Goal: Task Accomplishment & Management: Manage account settings

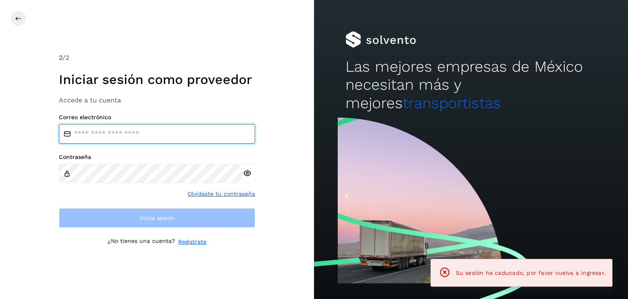
type input "**********"
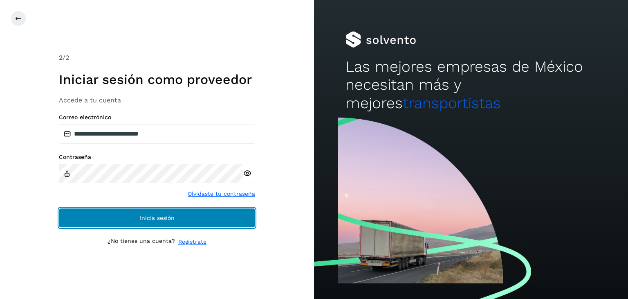
click at [141, 216] on span "Inicia sesión" at bounding box center [157, 218] width 35 height 6
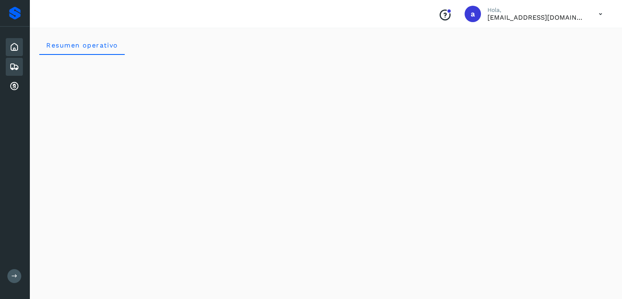
click at [13, 62] on icon at bounding box center [14, 67] width 10 height 10
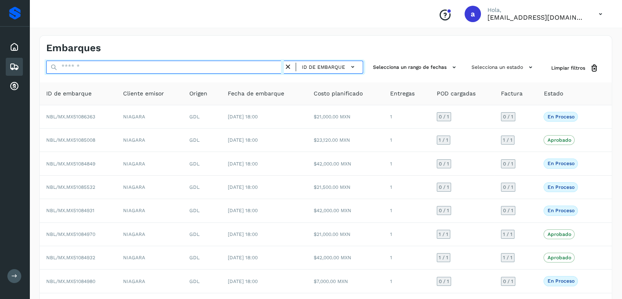
click at [155, 71] on input "text" at bounding box center [165, 67] width 238 height 13
click at [188, 67] on input "text" at bounding box center [165, 67] width 238 height 13
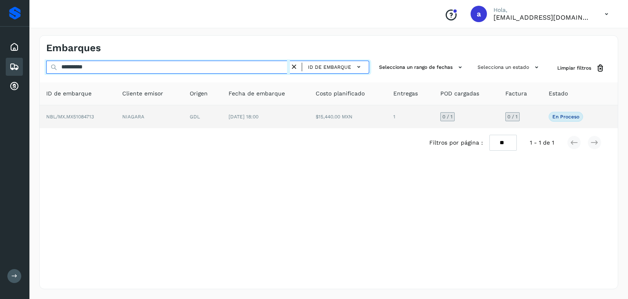
type input "**********"
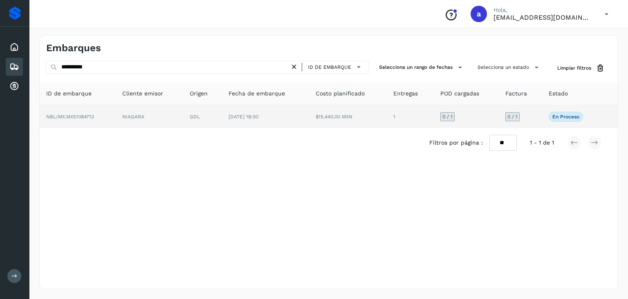
click at [295, 113] on td "[DATE] 18:00" at bounding box center [265, 116] width 87 height 23
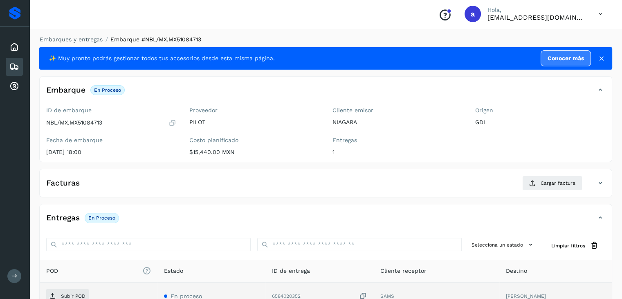
click at [367, 292] on icon at bounding box center [363, 296] width 8 height 9
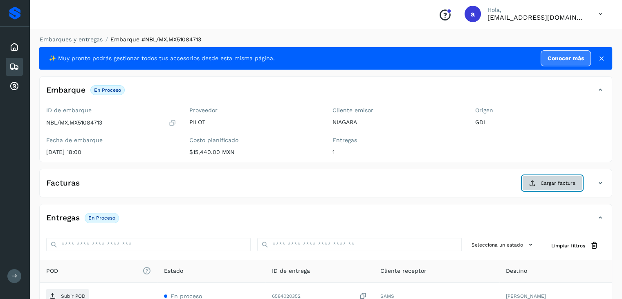
click at [559, 179] on span "Cargar factura" at bounding box center [558, 182] width 35 height 7
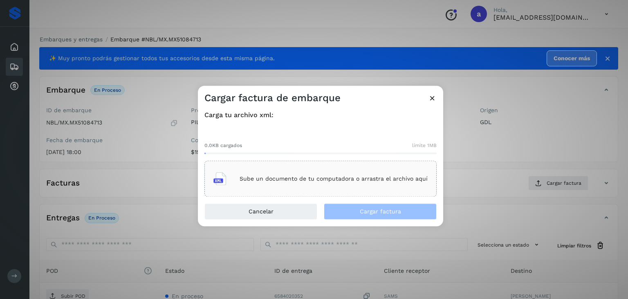
click at [407, 167] on div "Sube un documento de tu computadora o arrastra el archivo aquí" at bounding box center [320, 179] width 232 height 36
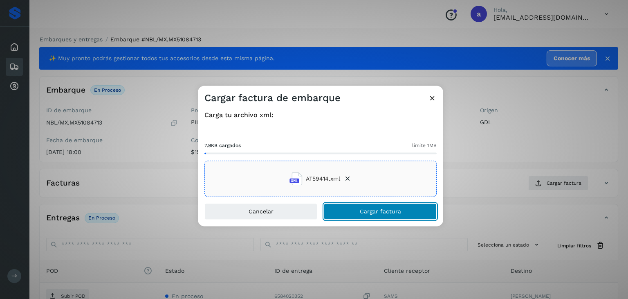
click at [368, 210] on span "Cargar factura" at bounding box center [380, 212] width 41 height 6
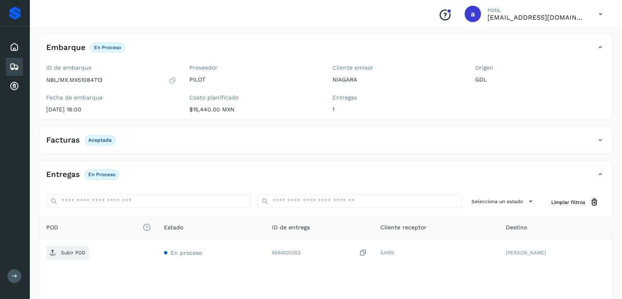
scroll to position [46, 0]
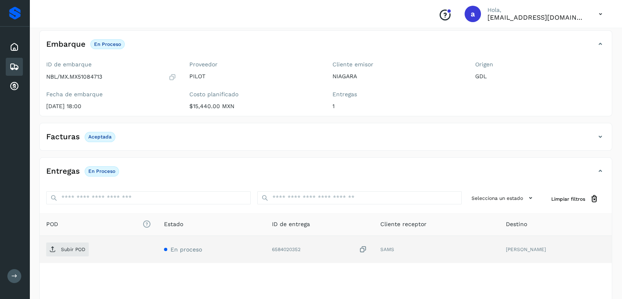
click at [367, 246] on icon at bounding box center [363, 249] width 8 height 9
click at [78, 249] on p "Subir POD" at bounding box center [73, 249] width 25 height 6
click at [16, 68] on icon at bounding box center [14, 67] width 10 height 10
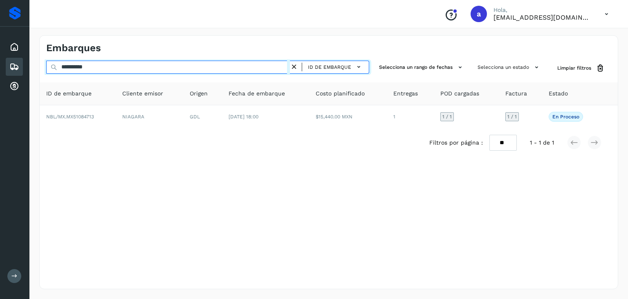
click at [154, 64] on input "**********" at bounding box center [168, 67] width 244 height 13
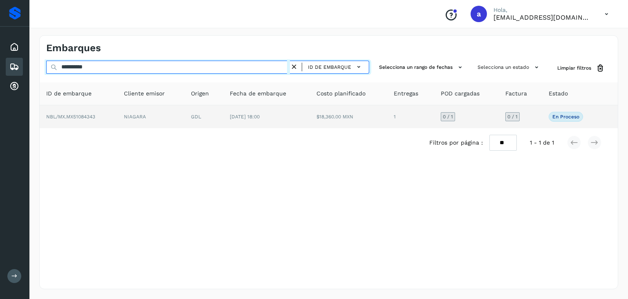
type input "**********"
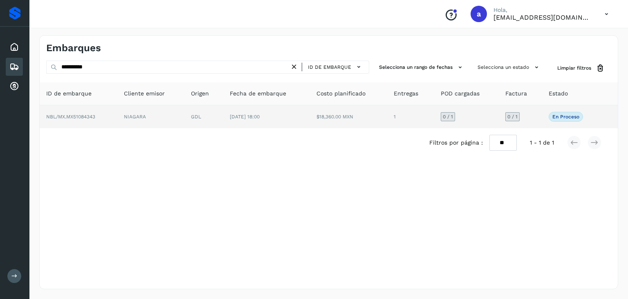
click at [235, 127] on td "[DATE] 18:00" at bounding box center [266, 116] width 87 height 23
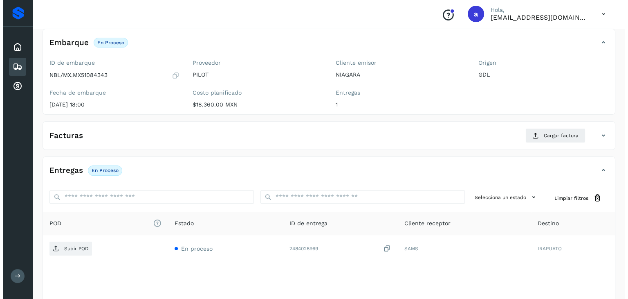
scroll to position [90, 0]
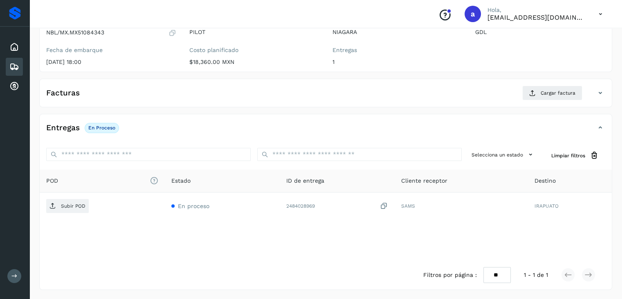
click at [93, 31] on p "NBL/MX.MX51084343" at bounding box center [75, 32] width 58 height 7
copy p "MX51084343"
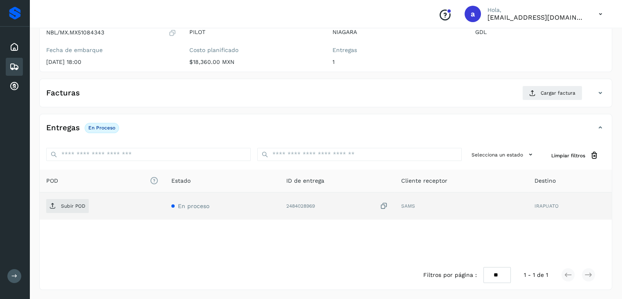
click at [384, 204] on icon at bounding box center [384, 206] width 8 height 9
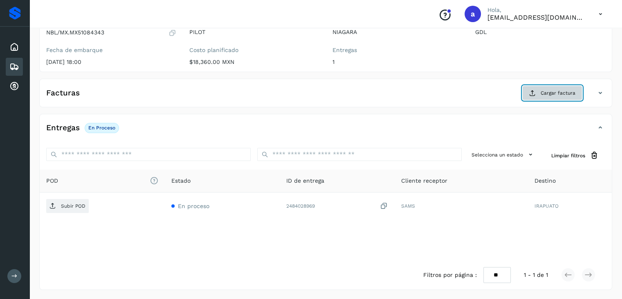
click at [535, 90] on icon at bounding box center [532, 93] width 7 height 7
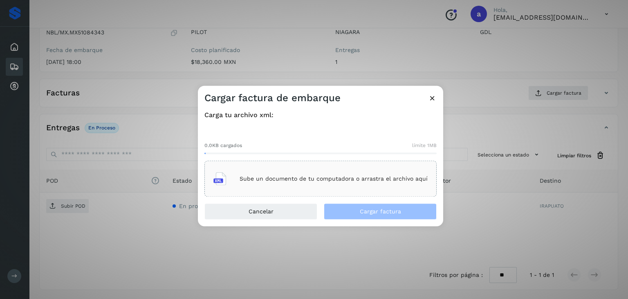
click at [348, 165] on div "Sube un documento de tu computadora o arrastra el archivo aquí" at bounding box center [320, 179] width 232 height 36
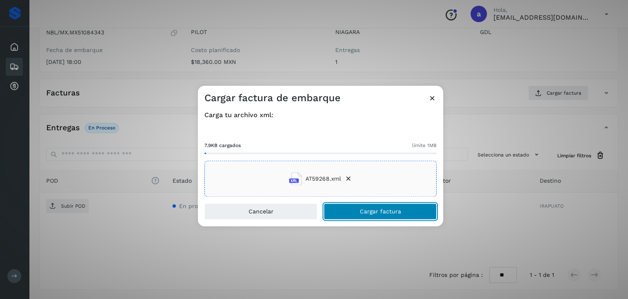
click at [394, 209] on span "Cargar factura" at bounding box center [380, 212] width 41 height 6
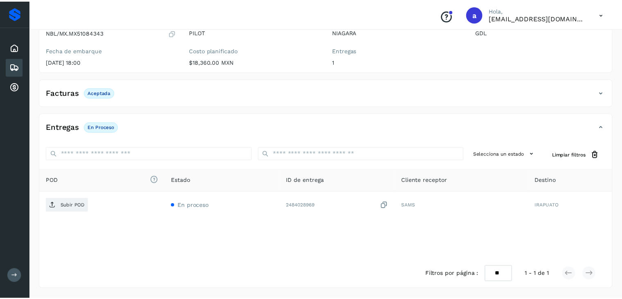
scroll to position [89, 0]
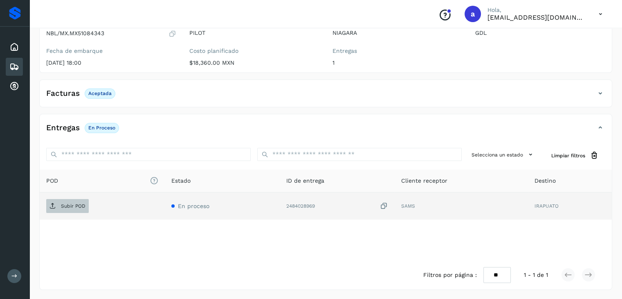
click at [68, 203] on p "Subir POD" at bounding box center [73, 206] width 25 height 6
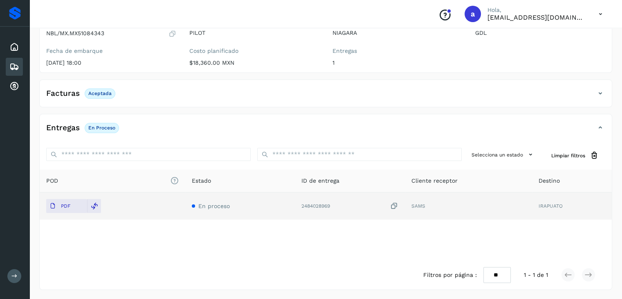
click at [15, 70] on icon at bounding box center [14, 67] width 10 height 10
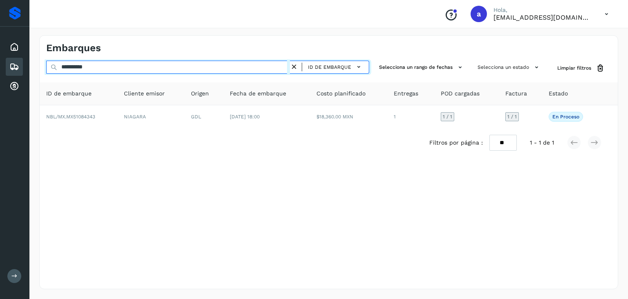
click at [120, 67] on input "**********" at bounding box center [168, 67] width 244 height 13
type input "**********"
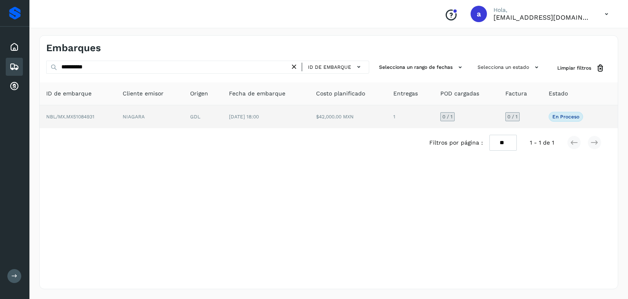
click at [299, 120] on td "[DATE] 18:00" at bounding box center [265, 116] width 87 height 23
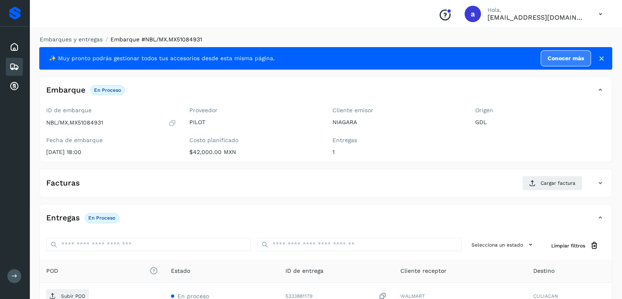
scroll to position [74, 0]
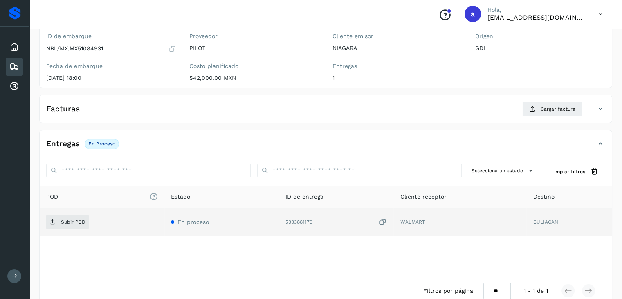
click at [383, 218] on icon at bounding box center [383, 222] width 8 height 9
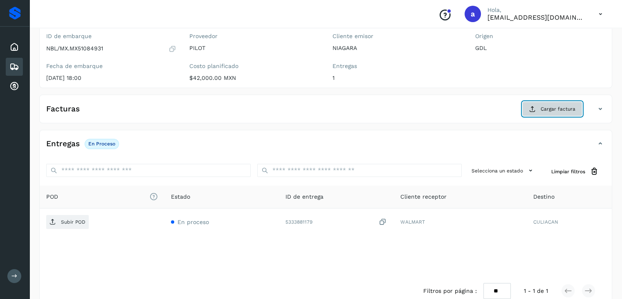
click at [549, 107] on span "Cargar factura" at bounding box center [558, 108] width 35 height 7
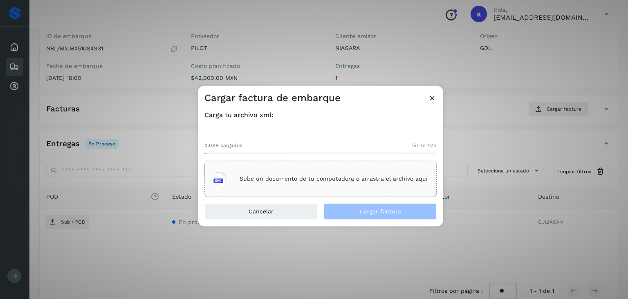
click at [329, 181] on p "Sube un documento de tu computadora o arrastra el archivo aquí" at bounding box center [334, 178] width 188 height 7
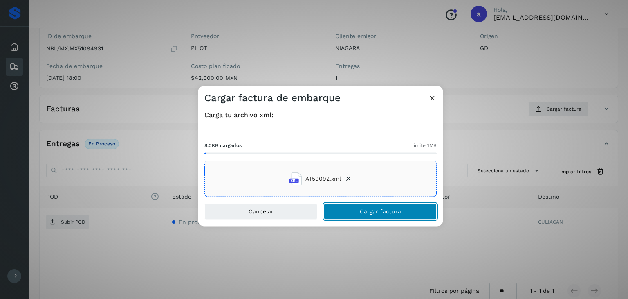
click at [393, 209] on span "Cargar factura" at bounding box center [380, 212] width 41 height 6
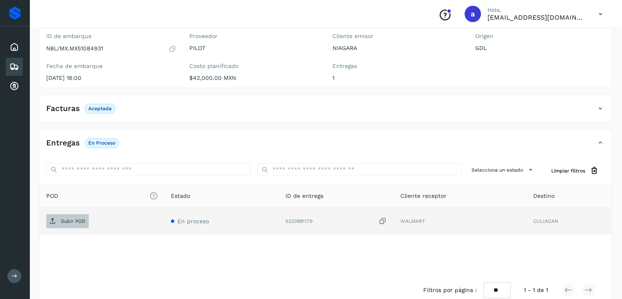
click at [76, 220] on p "Subir POD" at bounding box center [73, 221] width 25 height 6
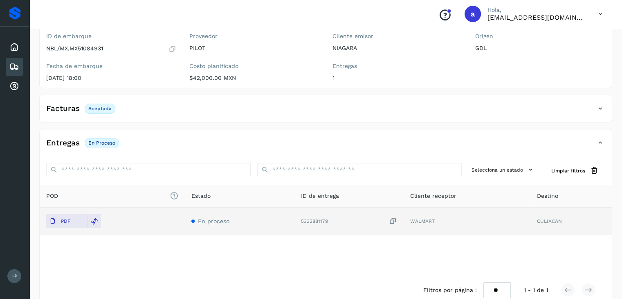
click at [16, 67] on icon at bounding box center [14, 67] width 10 height 10
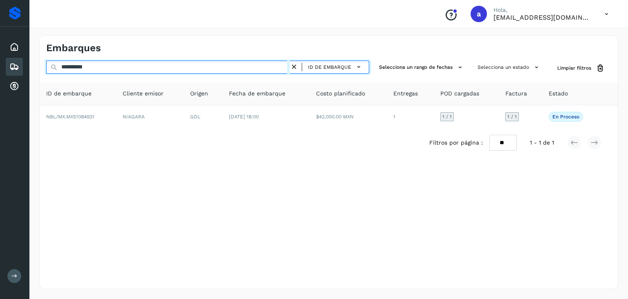
click at [246, 70] on input "**********" at bounding box center [168, 67] width 244 height 13
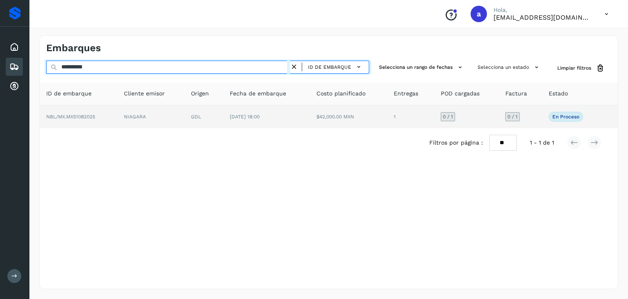
type input "**********"
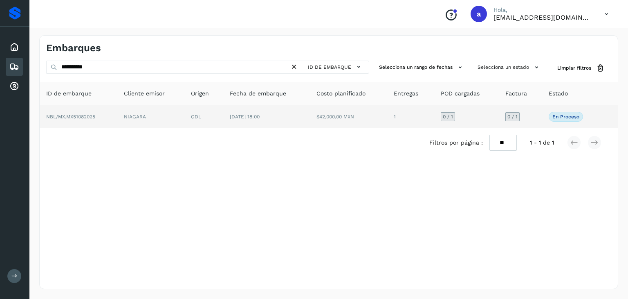
click at [266, 126] on td "[DATE] 18:00" at bounding box center [266, 116] width 87 height 23
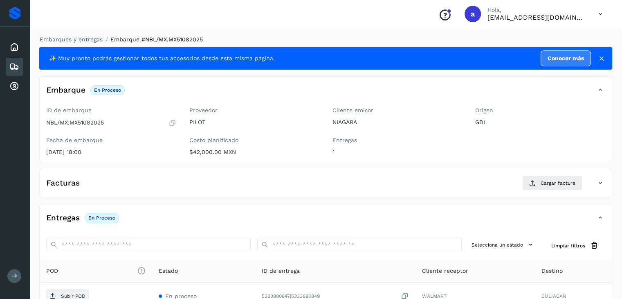
click at [180, 37] on span "Embarque #NBL/MX.MX51082025" at bounding box center [156, 39] width 92 height 7
copy span "MX51082025"
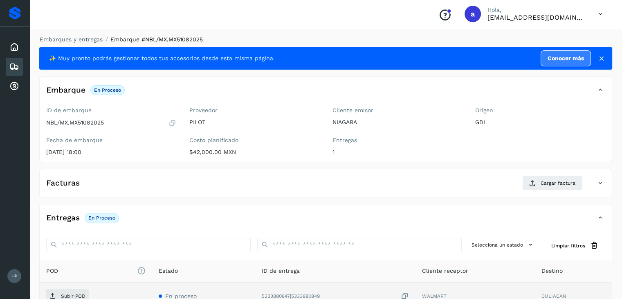
click at [409, 293] on icon at bounding box center [405, 296] width 8 height 9
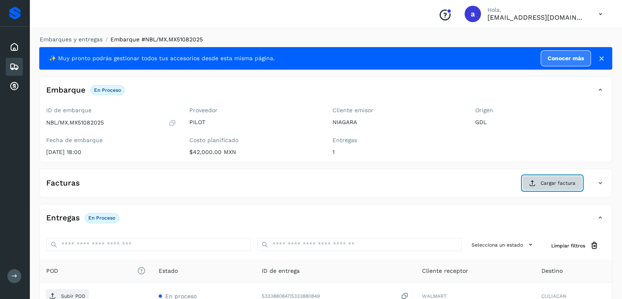
click at [551, 177] on button "Cargar factura" at bounding box center [552, 182] width 60 height 15
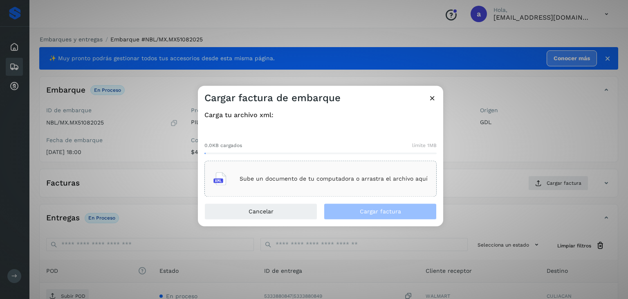
click at [338, 179] on p "Sube un documento de tu computadora o arrastra el archivo aquí" at bounding box center [334, 178] width 188 height 7
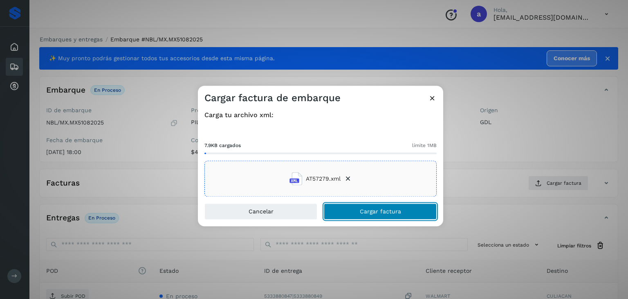
click at [407, 214] on button "Cargar factura" at bounding box center [380, 211] width 113 height 16
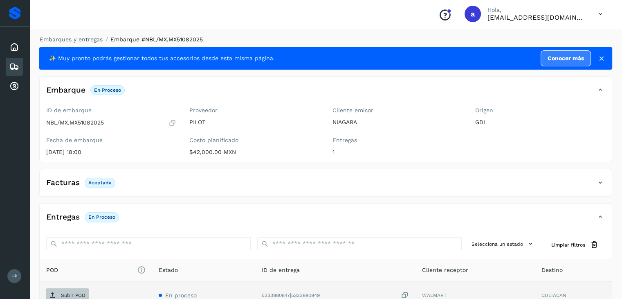
click at [83, 292] on p "Subir POD" at bounding box center [73, 295] width 25 height 6
click at [16, 63] on icon at bounding box center [14, 67] width 10 height 10
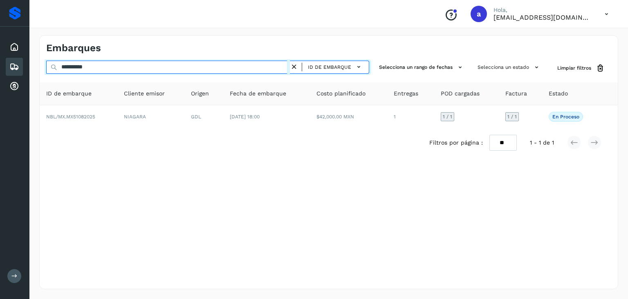
click at [144, 68] on input "**********" at bounding box center [168, 67] width 244 height 13
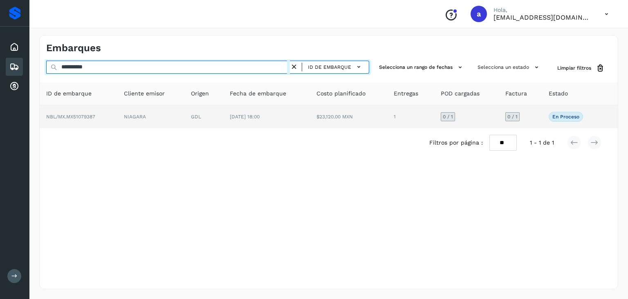
type input "**********"
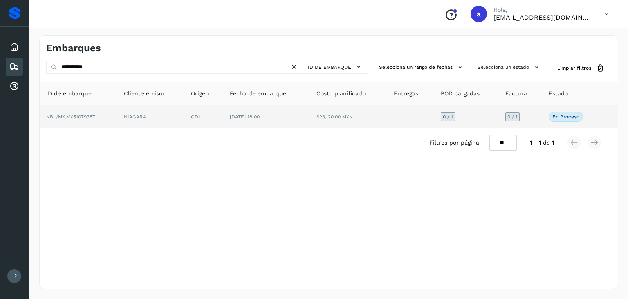
click at [272, 122] on td "[DATE] 18:00" at bounding box center [266, 116] width 87 height 23
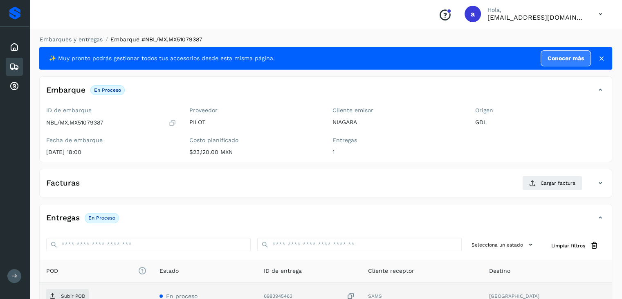
click at [355, 293] on icon at bounding box center [351, 296] width 8 height 9
click at [355, 292] on icon at bounding box center [351, 296] width 8 height 9
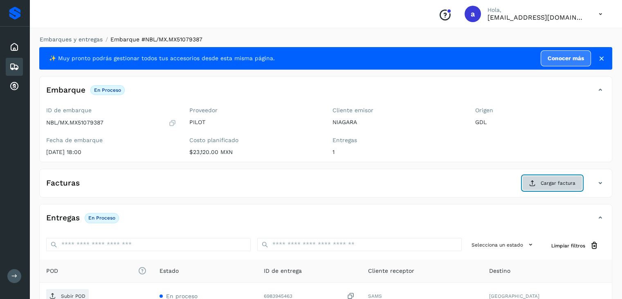
click at [548, 182] on span "Cargar factura" at bounding box center [558, 182] width 35 height 7
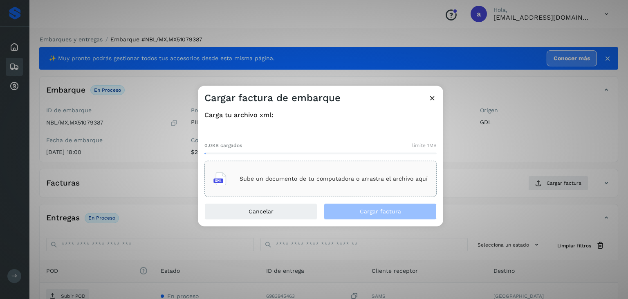
click at [383, 182] on p "Sube un documento de tu computadora o arrastra el archivo aquí" at bounding box center [334, 178] width 188 height 7
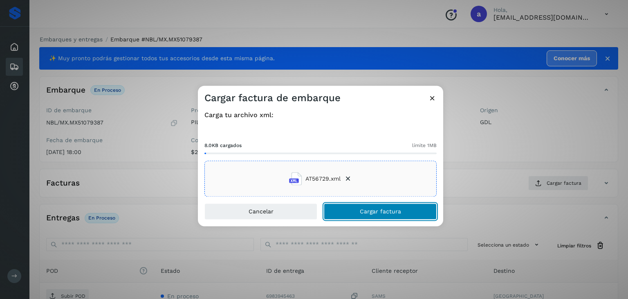
click at [402, 210] on button "Cargar factura" at bounding box center [380, 211] width 113 height 16
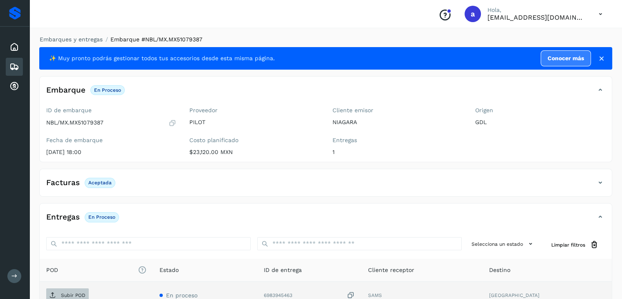
click at [70, 288] on span "Subir POD" at bounding box center [67, 294] width 43 height 13
